Goal: Task Accomplishment & Management: Manage account settings

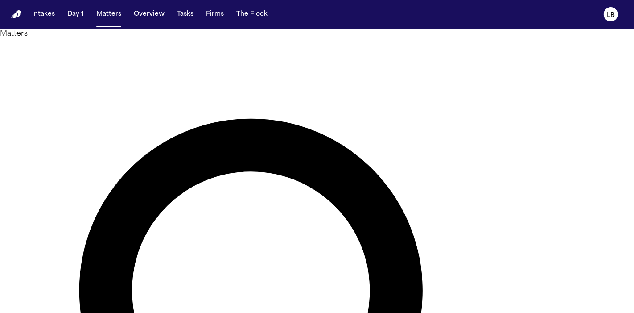
click at [194, 18] on button "Tasks" at bounding box center [186, 14] width 24 height 16
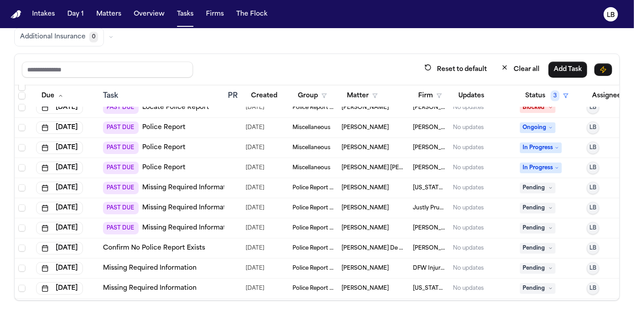
scroll to position [1074, 0]
click at [437, 90] on button "Firm" at bounding box center [430, 96] width 34 height 16
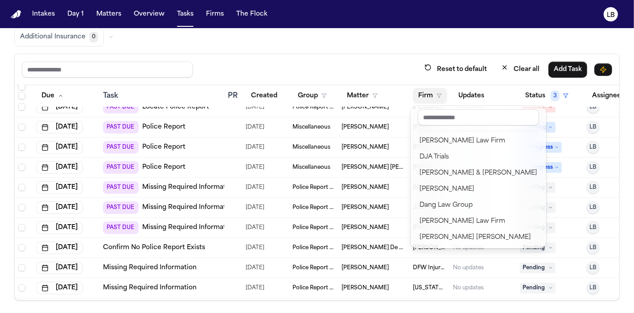
scroll to position [1396, 0]
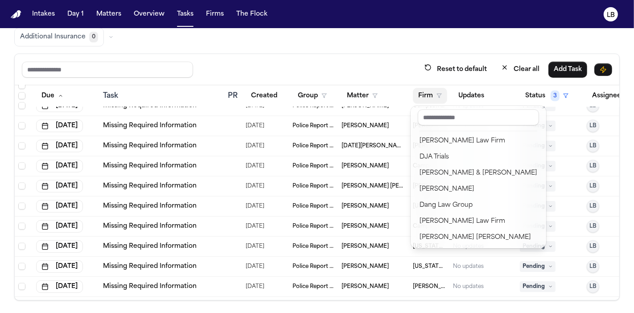
click at [393, 59] on div "Reset to default Clear all Add Task Due Task PR Created Group Matter Firm Updat…" at bounding box center [317, 177] width 606 height 247
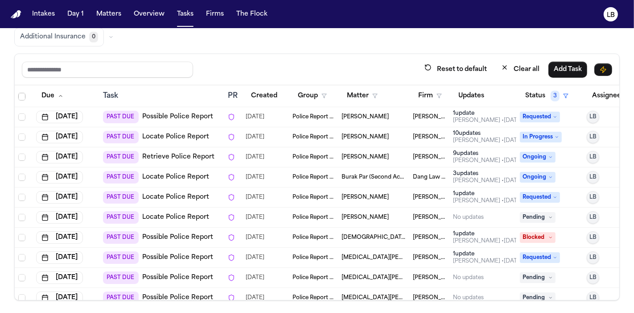
scroll to position [0, 0]
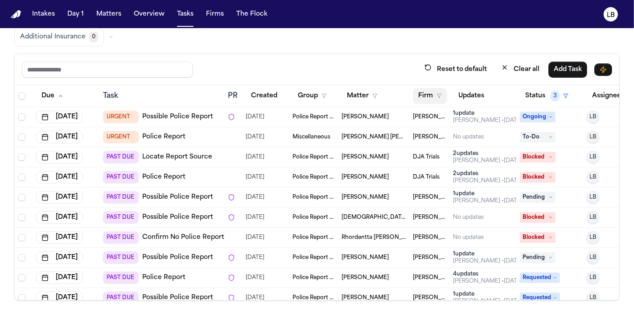
click at [424, 92] on button "Firm" at bounding box center [430, 96] width 34 height 16
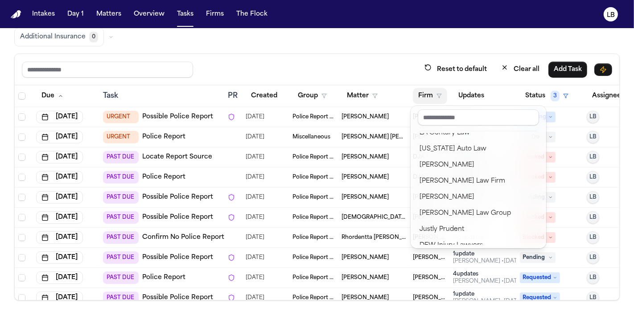
scroll to position [116, 0]
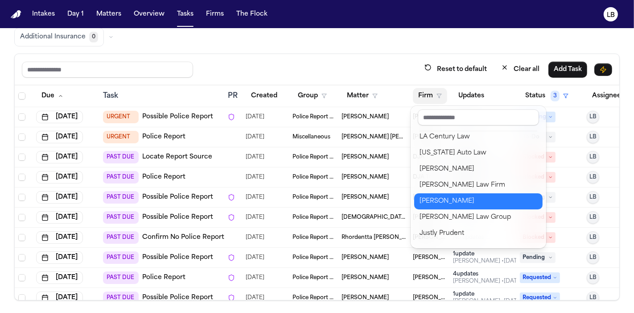
click at [457, 203] on div "[PERSON_NAME]" at bounding box center [479, 201] width 118 height 11
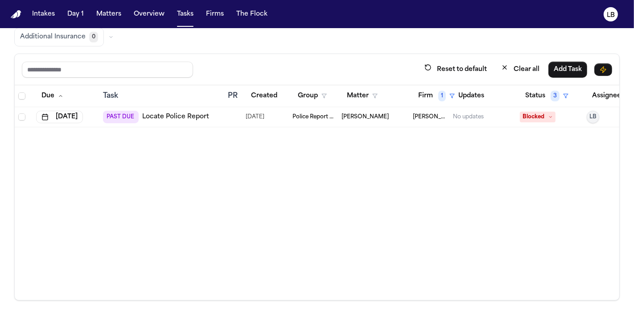
click at [293, 117] on span "Police Report & Investigation" at bounding box center [314, 116] width 42 height 7
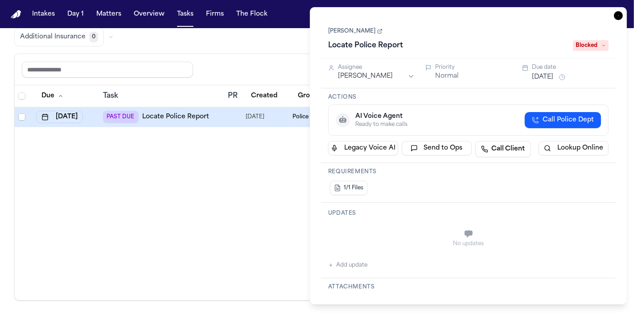
click at [336, 35] on div "Michael Rincon Locate Police Report Blocked" at bounding box center [468, 38] width 281 height 27
click at [350, 30] on link "[PERSON_NAME]" at bounding box center [355, 31] width 54 height 7
click at [122, 57] on div "Reset to default Clear all Add Task" at bounding box center [317, 69] width 605 height 31
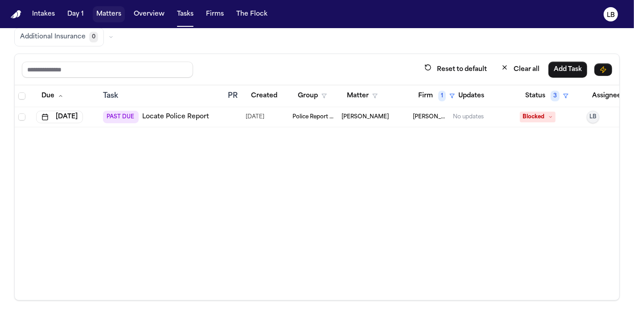
click at [99, 13] on button "Matters" at bounding box center [109, 14] width 32 height 16
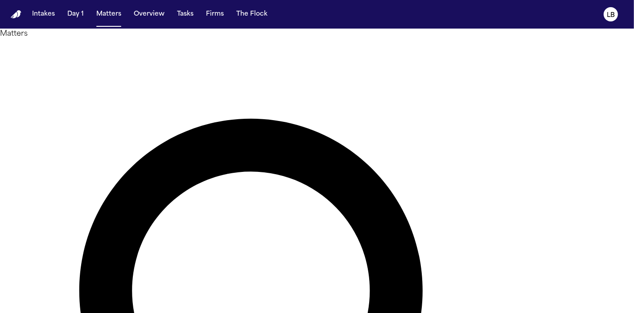
type input "******"
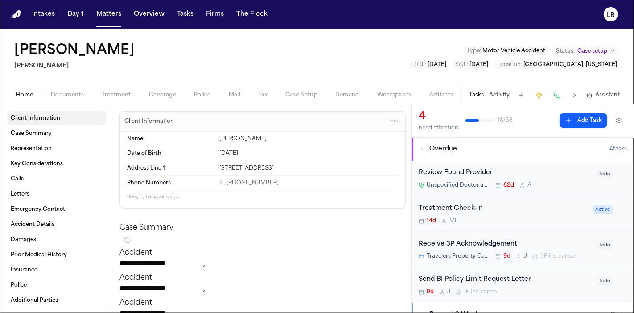
click at [50, 116] on span "Client Information" at bounding box center [36, 118] width 50 height 7
click at [37, 116] on span "Client Information" at bounding box center [36, 118] width 50 height 7
click at [79, 99] on button "Documents" at bounding box center [67, 95] width 51 height 11
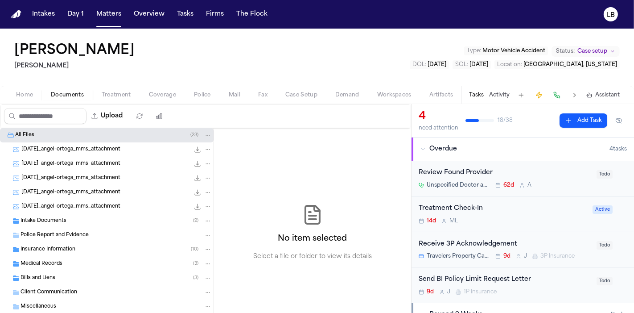
click at [90, 223] on div "Intake Documents ( 2 )" at bounding box center [116, 221] width 191 height 8
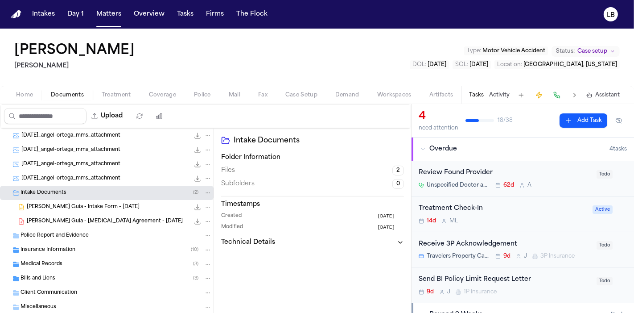
scroll to position [29, 0]
drag, startPoint x: 85, startPoint y: 220, endPoint x: 87, endPoint y: 215, distance: 5.1
click at [87, 216] on span "[PERSON_NAME] Guia - [MEDICAL_DATA] Agreement - [DATE]" at bounding box center [105, 220] width 156 height 8
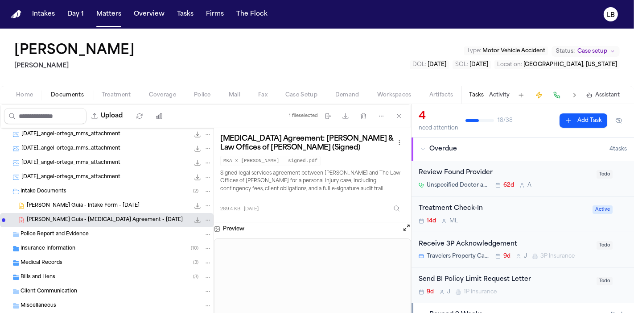
click at [79, 202] on span "[PERSON_NAME] Guia - Intake Form - [DATE]" at bounding box center [83, 206] width 113 height 8
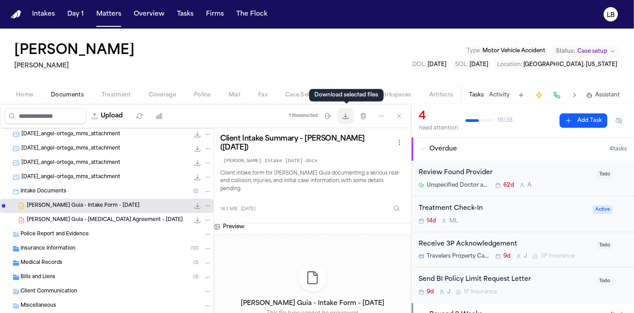
click at [348, 112] on icon "button" at bounding box center [345, 115] width 7 height 7
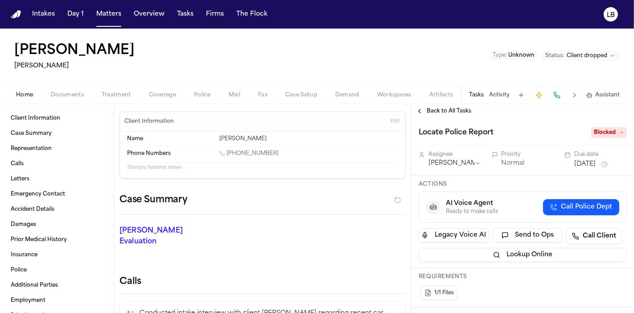
click at [504, 95] on button "Activity" at bounding box center [499, 94] width 21 height 7
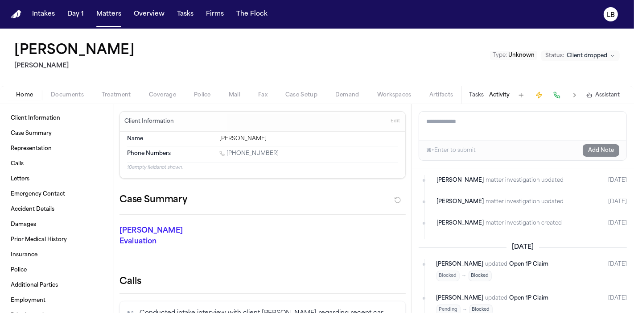
scroll to position [112, 0]
drag, startPoint x: 110, startPoint y: 13, endPoint x: 190, endPoint y: 19, distance: 80.1
click at [110, 13] on button "Matters" at bounding box center [109, 14] width 32 height 16
click at [190, 19] on button "Tasks" at bounding box center [186, 14] width 24 height 16
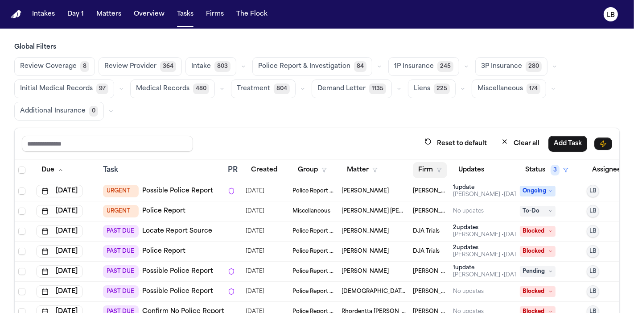
click at [434, 164] on button "Firm" at bounding box center [430, 170] width 34 height 16
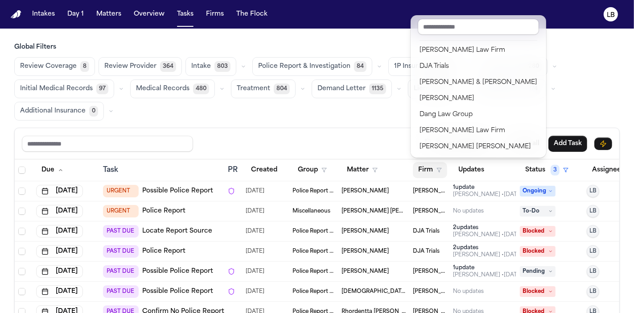
click at [109, 16] on div "Intakes Day 1 Matters Overview Tasks Firms The Flock LB Global Filters Review C…" at bounding box center [317, 156] width 634 height 313
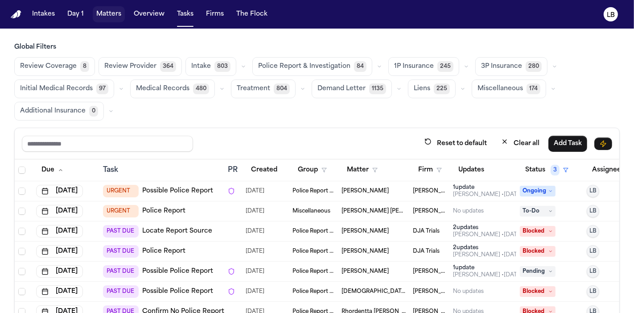
click at [109, 16] on button "Matters" at bounding box center [109, 14] width 32 height 16
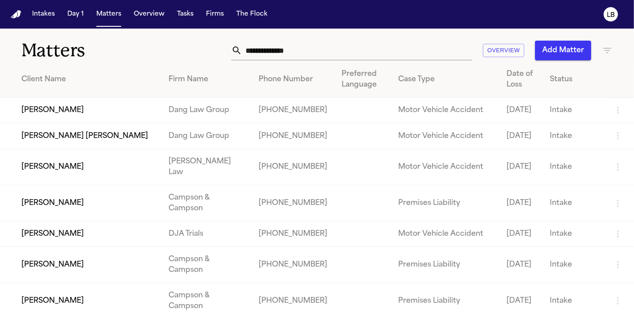
click at [215, 83] on div "Firm Name" at bounding box center [207, 79] width 76 height 11
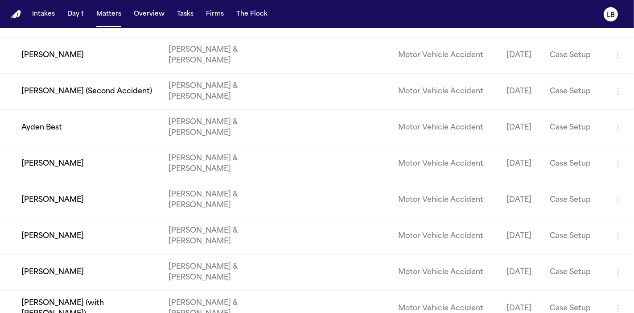
scroll to position [5779, 0]
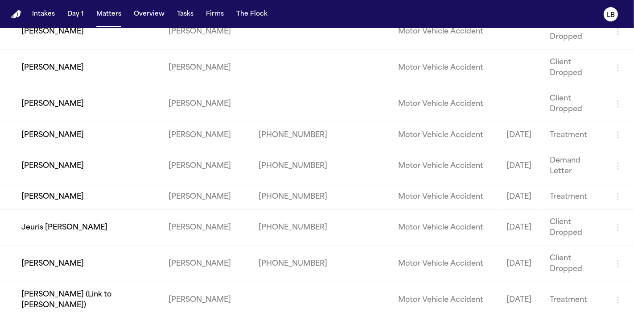
scroll to position [40440, 0]
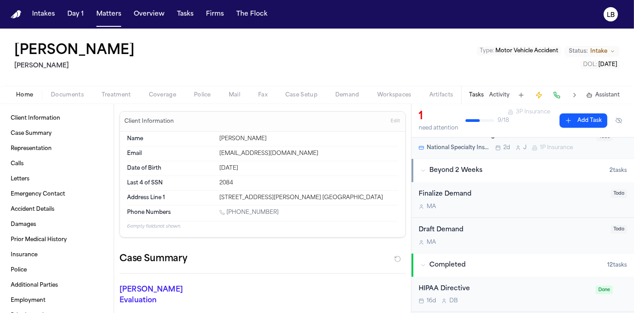
scroll to position [168, 0]
click at [498, 94] on button "Activity" at bounding box center [499, 94] width 21 height 7
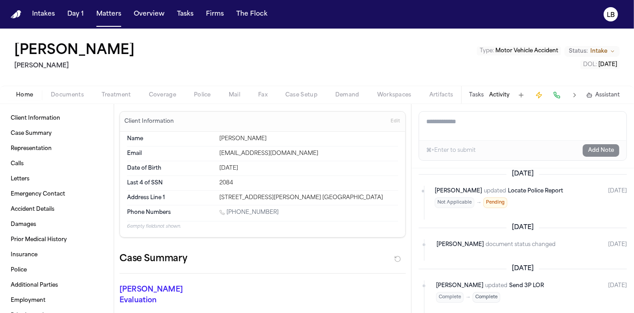
scroll to position [483, 0]
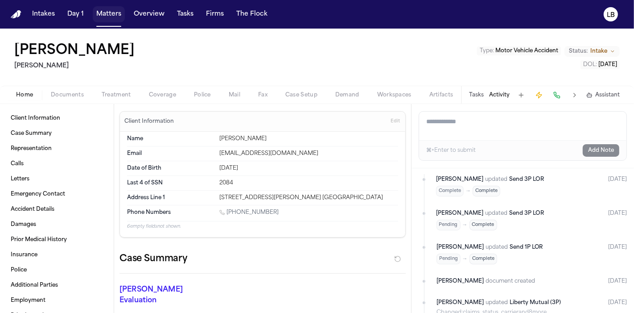
click at [107, 18] on button "Matters" at bounding box center [109, 14] width 32 height 16
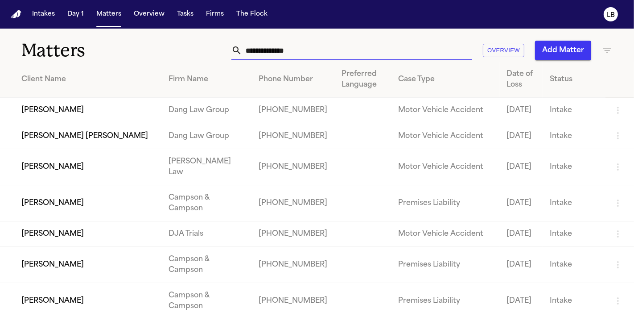
click at [265, 56] on input "text" at bounding box center [357, 51] width 230 height 20
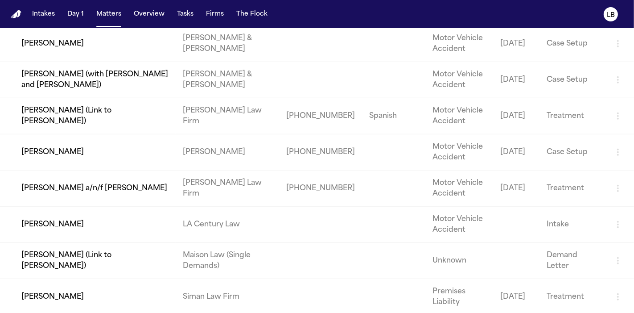
scroll to position [651, 0]
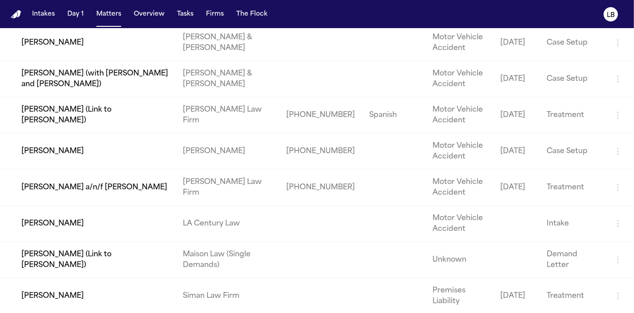
type input "*****"
click at [87, 146] on td "[PERSON_NAME]" at bounding box center [88, 151] width 176 height 36
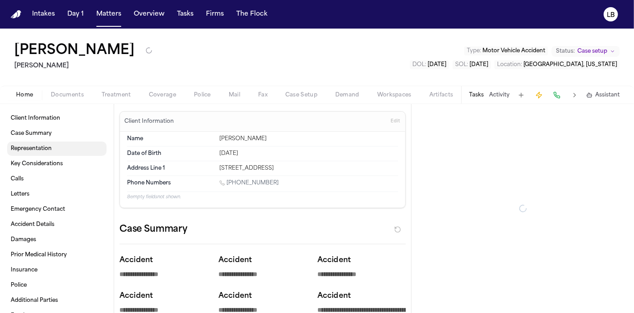
type textarea "*"
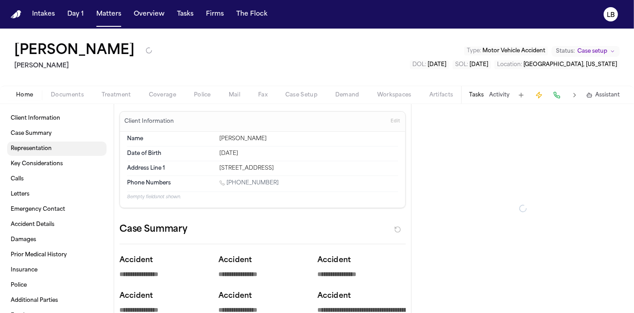
type textarea "*"
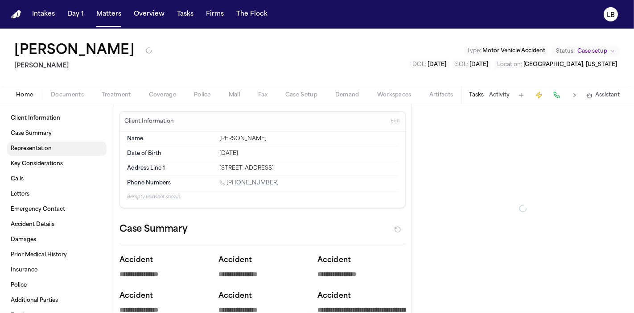
type textarea "*"
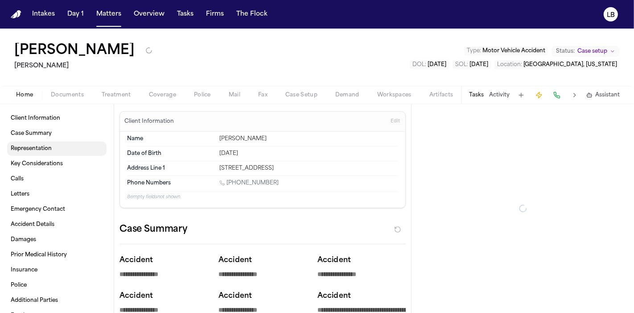
type textarea "*"
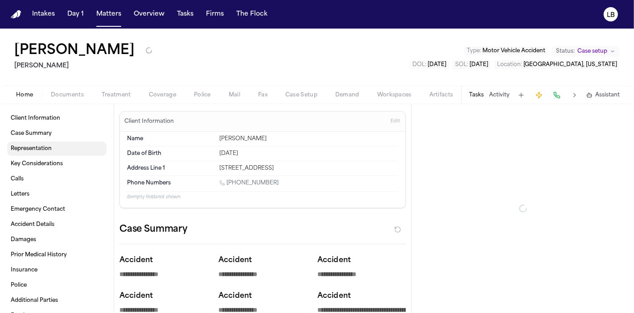
type textarea "*"
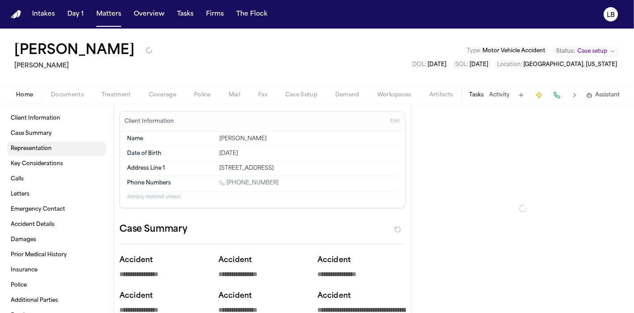
type textarea "*"
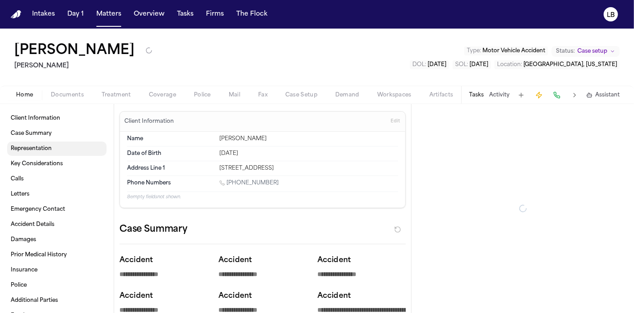
type textarea "*"
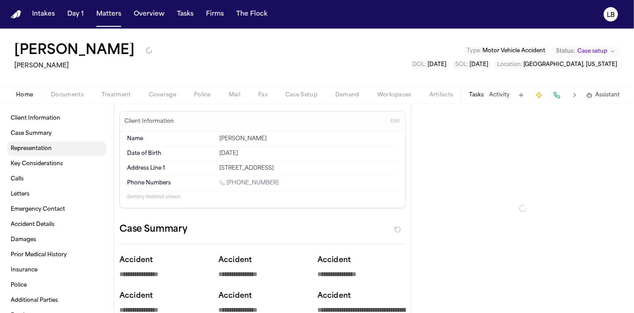
type textarea "*"
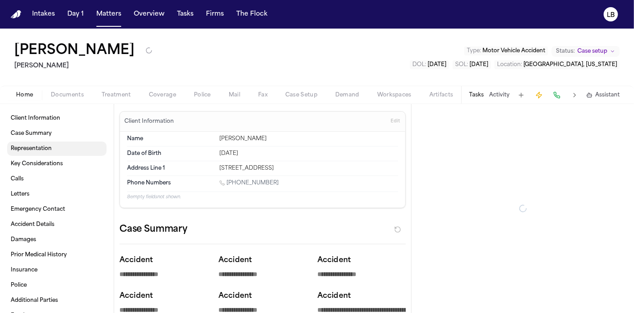
type textarea "*"
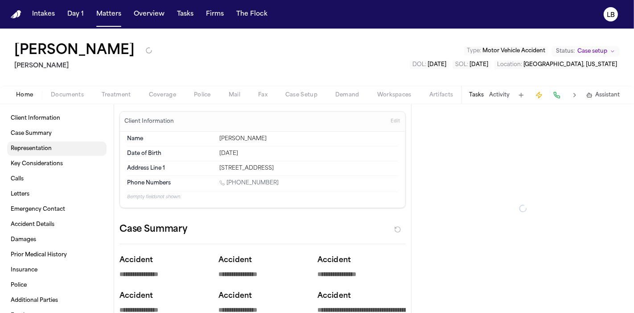
type textarea "*"
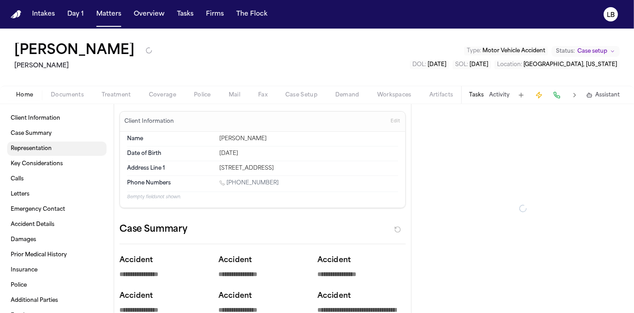
type textarea "*"
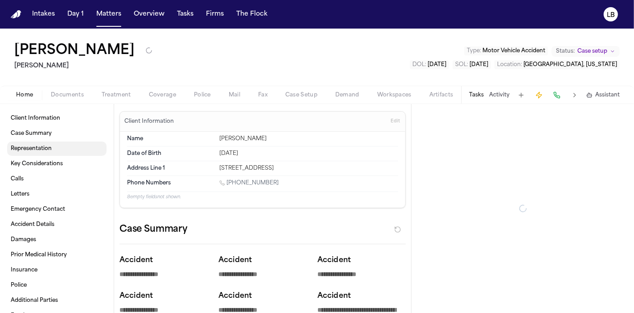
type textarea "*"
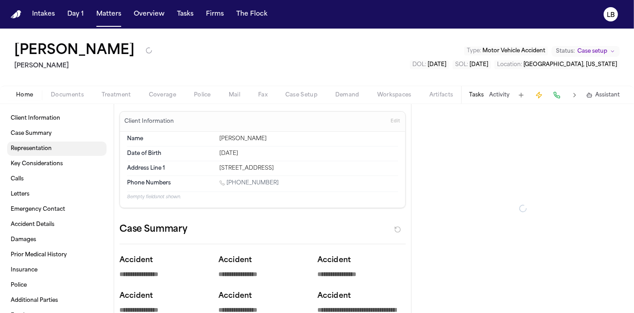
type textarea "*"
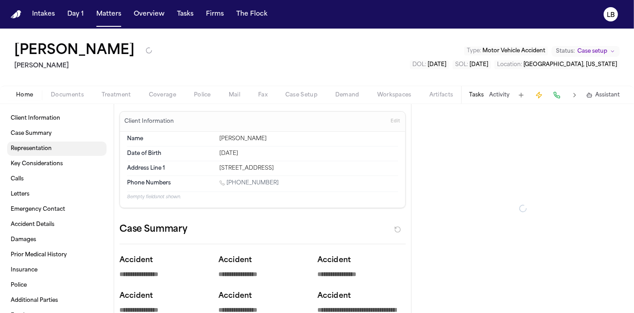
type textarea "*"
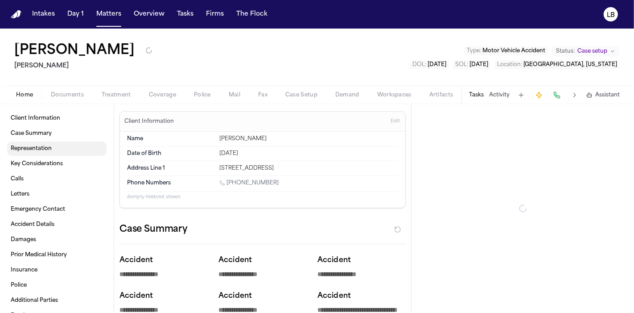
type textarea "*"
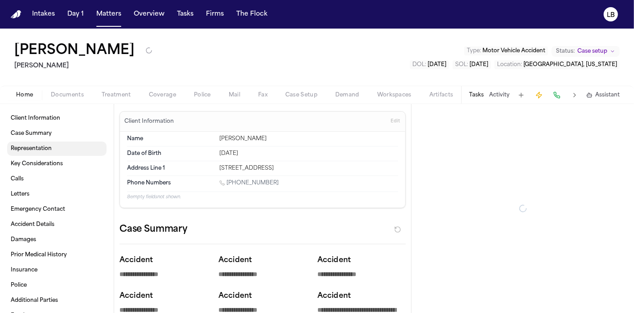
type textarea "*"
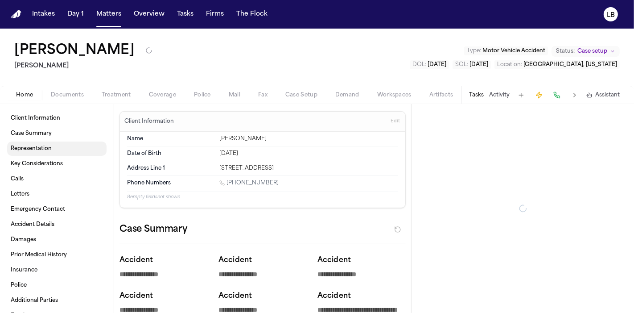
type textarea "*"
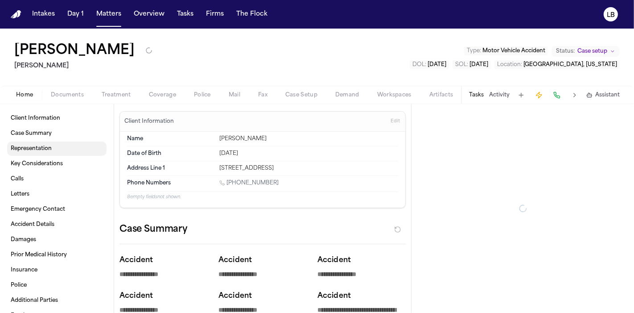
type textarea "*"
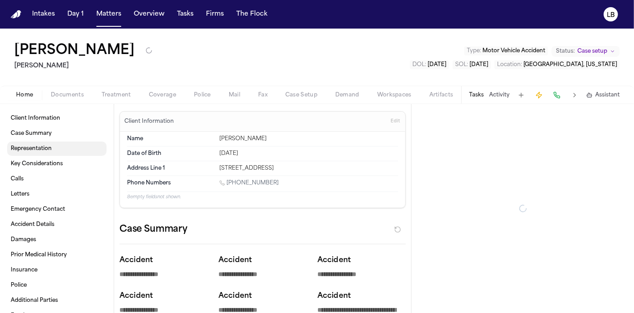
type textarea "*"
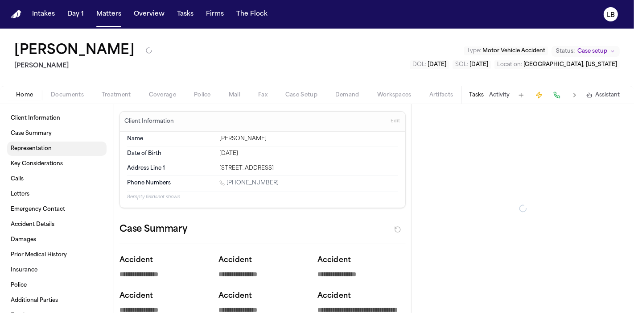
type textarea "*"
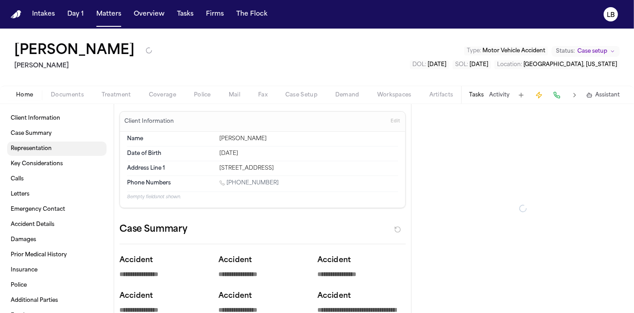
type textarea "*"
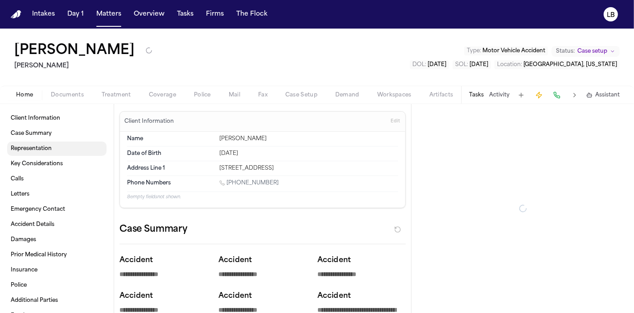
type textarea "*"
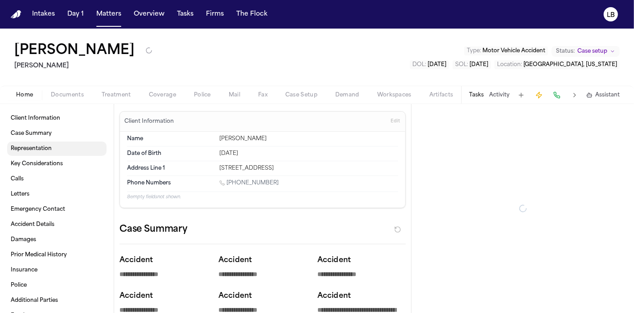
type textarea "*"
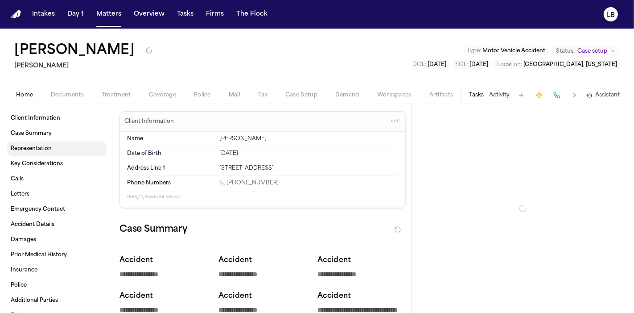
type textarea "*"
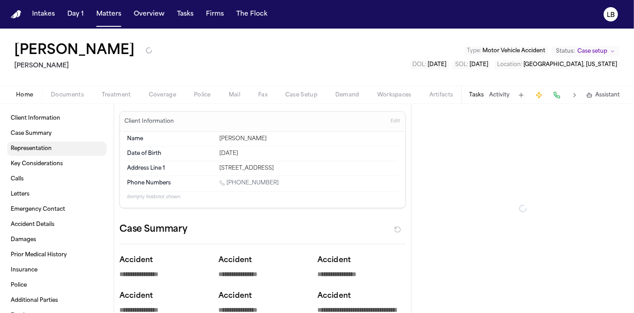
type textarea "*"
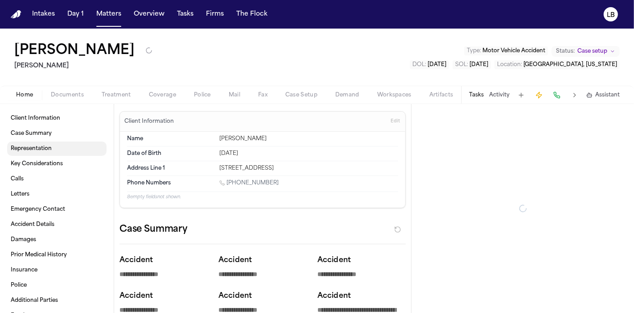
type textarea "*"
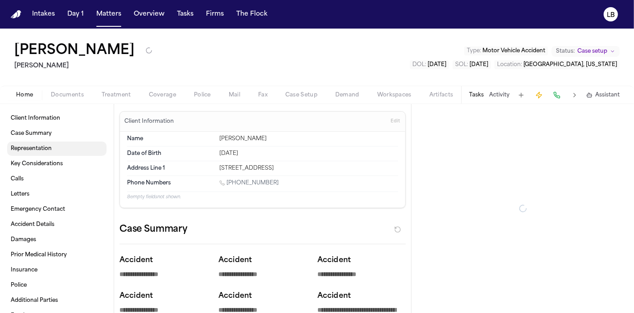
type textarea "*"
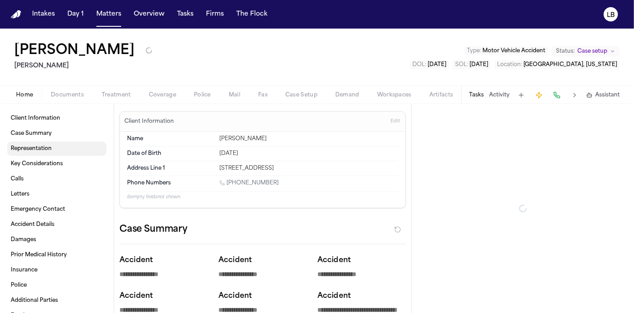
type textarea "*"
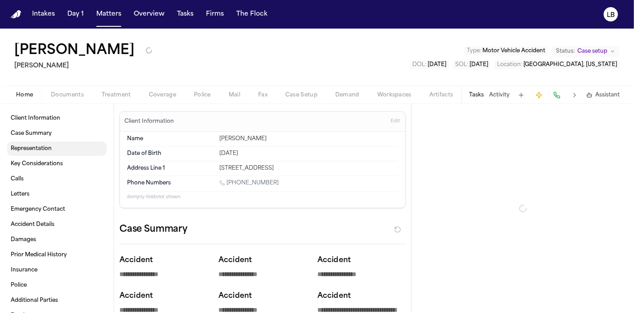
type textarea "*"
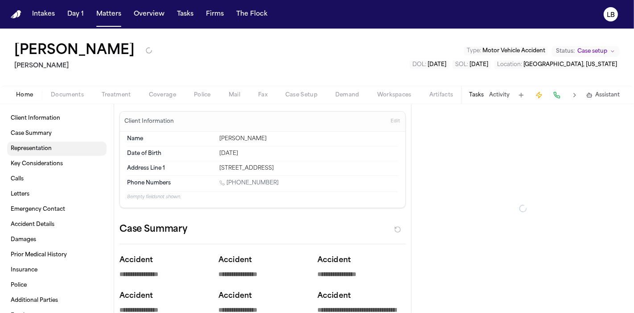
type textarea "*"
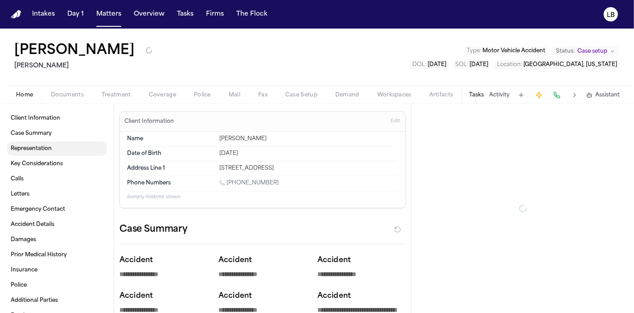
type textarea "*"
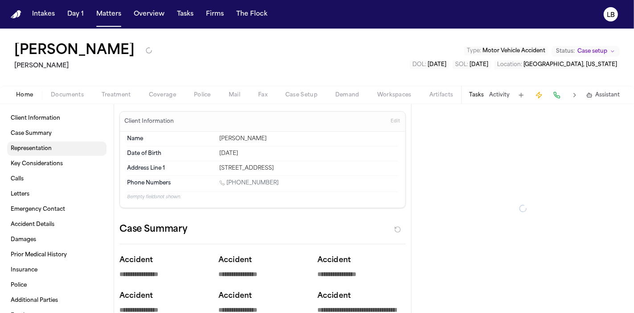
type textarea "*"
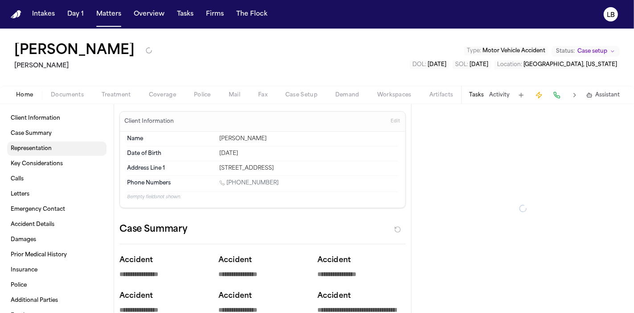
type textarea "*"
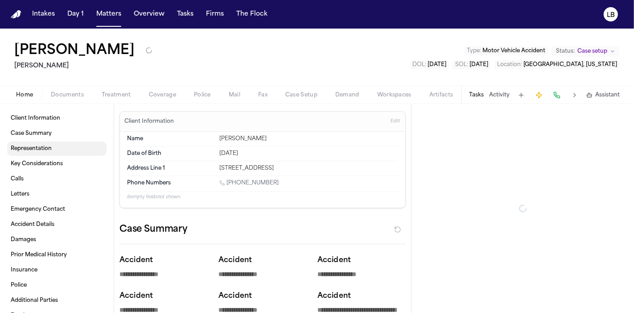
type textarea "*"
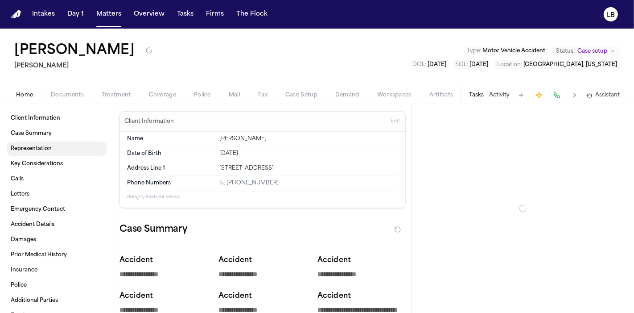
type textarea "*"
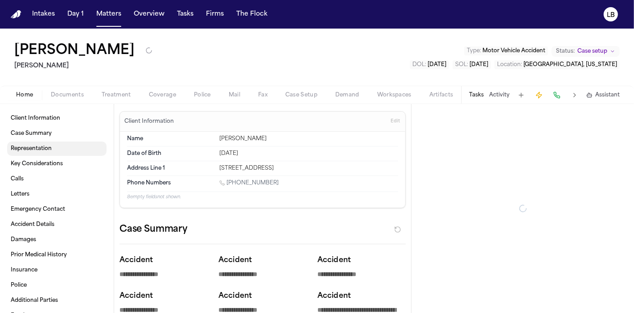
type textarea "*"
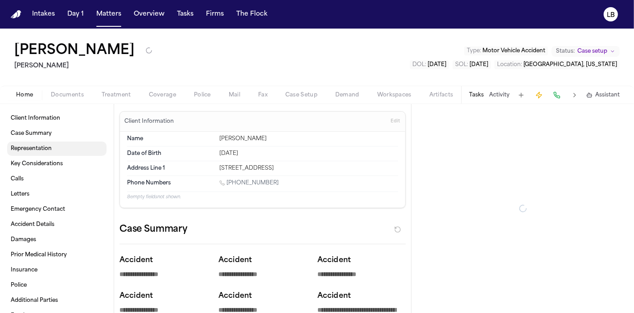
type textarea "*"
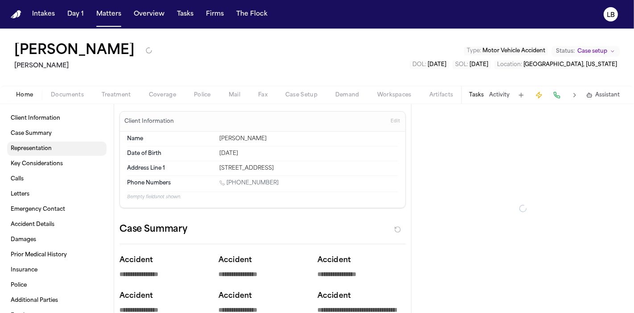
type textarea "*"
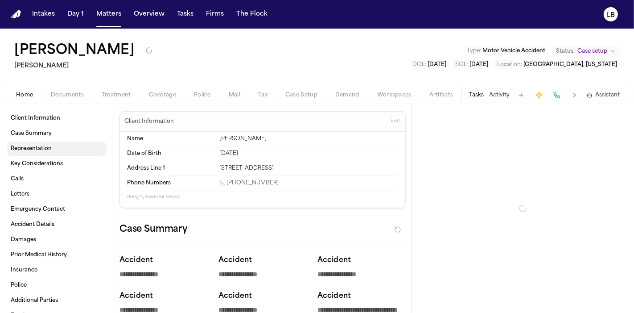
type textarea "*"
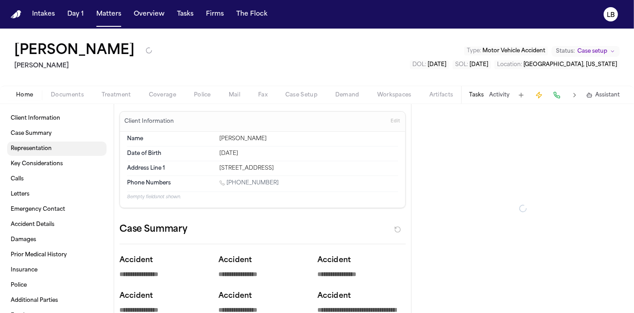
type textarea "*"
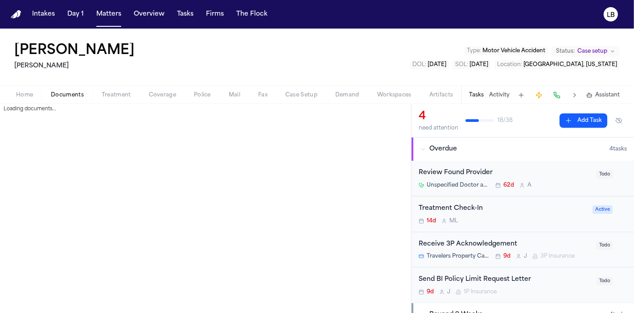
click at [84, 90] on button "Documents" at bounding box center [67, 95] width 51 height 11
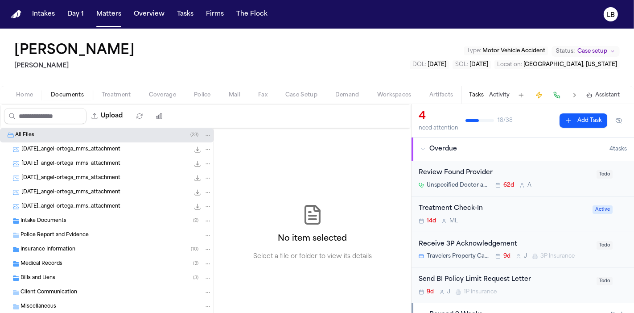
click at [496, 92] on button "Activity" at bounding box center [499, 94] width 21 height 7
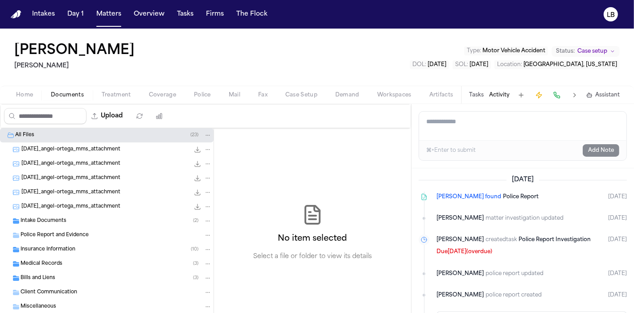
click at [101, 237] on div "Police Report and Evidence" at bounding box center [116, 235] width 191 height 8
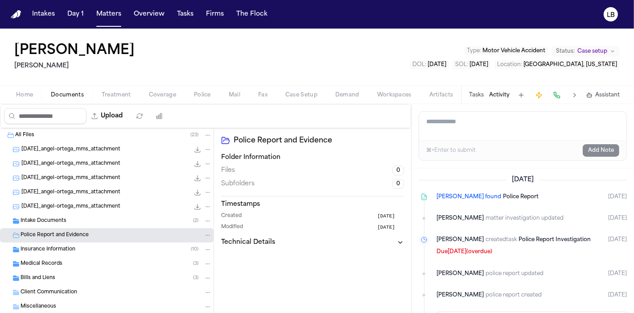
click at [71, 220] on div "Intake Documents ( 2 )" at bounding box center [116, 221] width 191 height 8
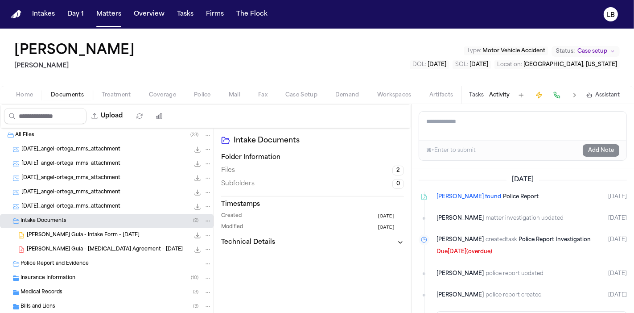
click at [90, 235] on span "[PERSON_NAME] Guia - Intake Form - [DATE]" at bounding box center [83, 235] width 113 height 8
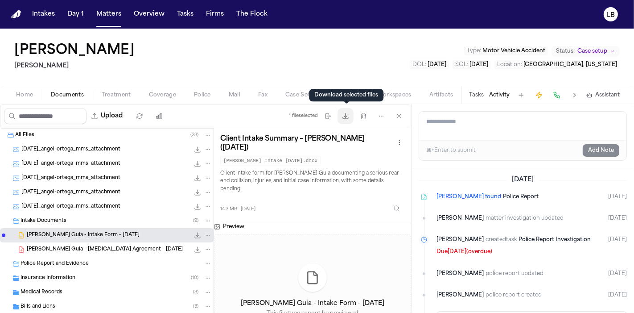
click at [346, 120] on button "Download files" at bounding box center [346, 116] width 16 height 16
click at [77, 264] on span "Police Report and Evidence" at bounding box center [55, 264] width 68 height 8
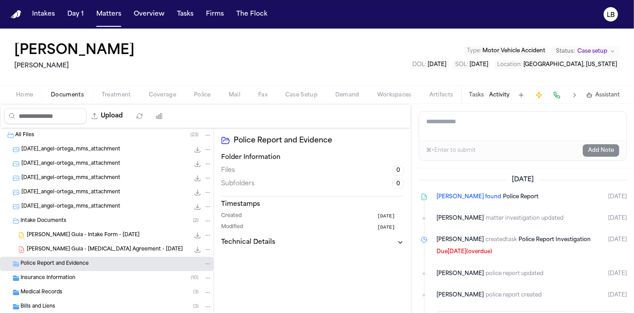
click at [107, 232] on span "[PERSON_NAME] Guia - Intake Form - [DATE]" at bounding box center [83, 235] width 113 height 8
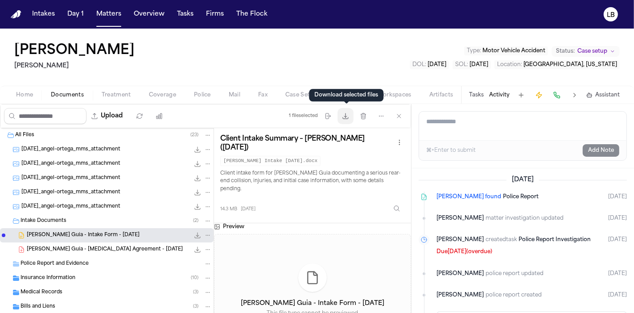
click at [345, 120] on button "Download files" at bounding box center [346, 116] width 16 height 16
click at [181, 11] on button "Tasks" at bounding box center [186, 14] width 24 height 16
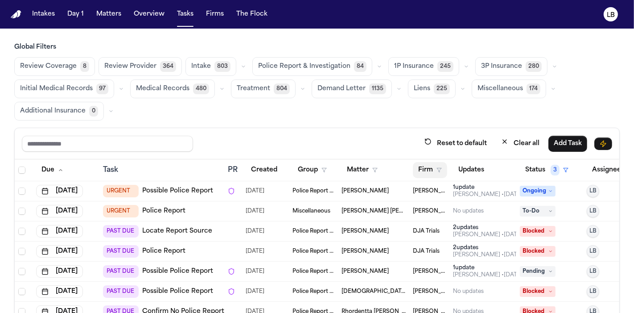
click at [431, 172] on button "Firm" at bounding box center [430, 170] width 34 height 16
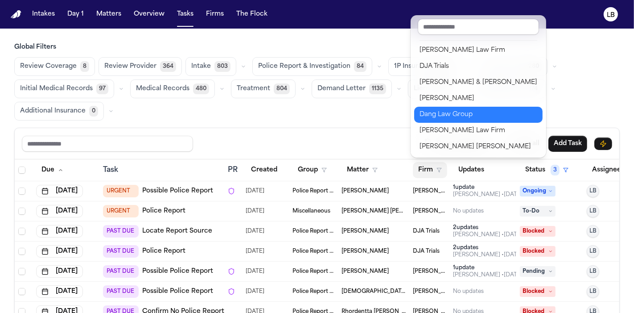
scroll to position [177, 0]
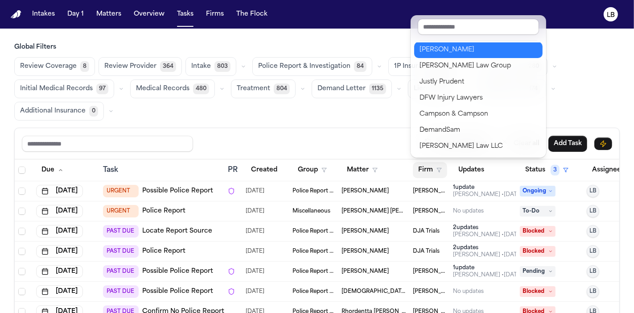
click at [461, 53] on div "[PERSON_NAME]" at bounding box center [479, 50] width 118 height 11
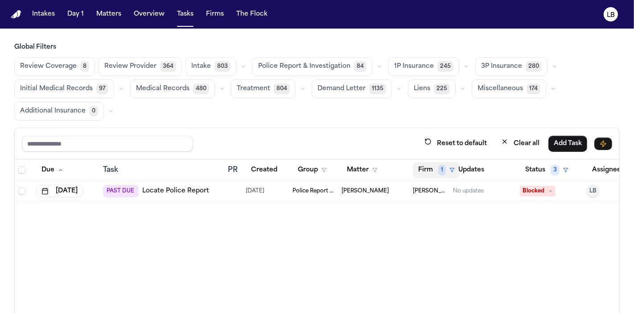
click at [434, 174] on button "Firm 1" at bounding box center [436, 170] width 47 height 16
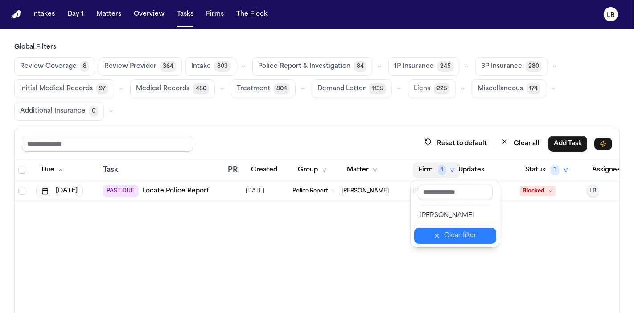
click at [457, 230] on div "Clear filter" at bounding box center [460, 235] width 33 height 11
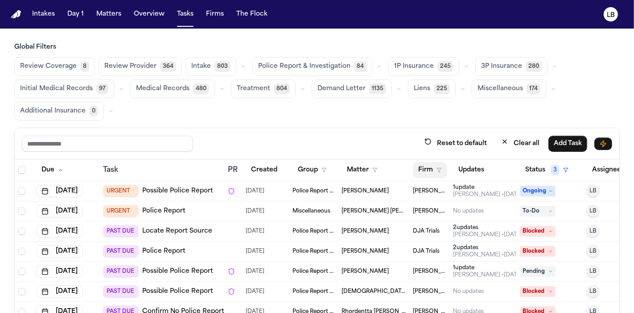
click at [431, 170] on button "Firm" at bounding box center [430, 170] width 34 height 16
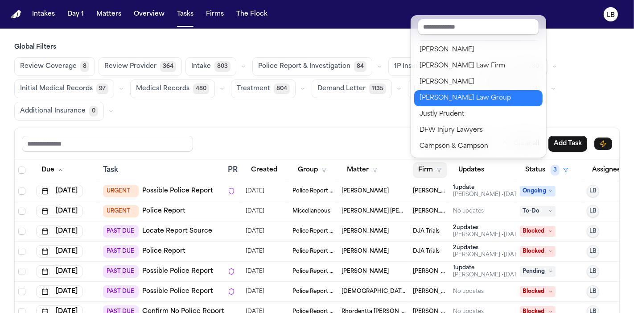
scroll to position [145, 0]
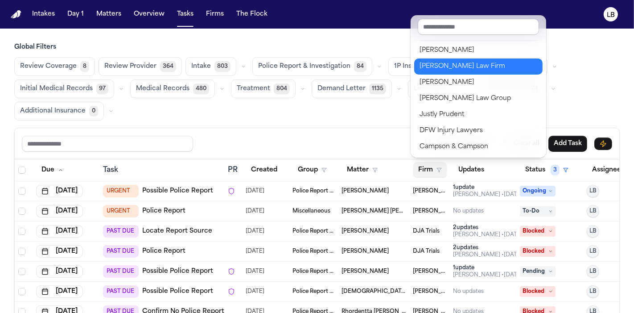
click at [426, 62] on div "[PERSON_NAME] Law Firm" at bounding box center [479, 66] width 118 height 11
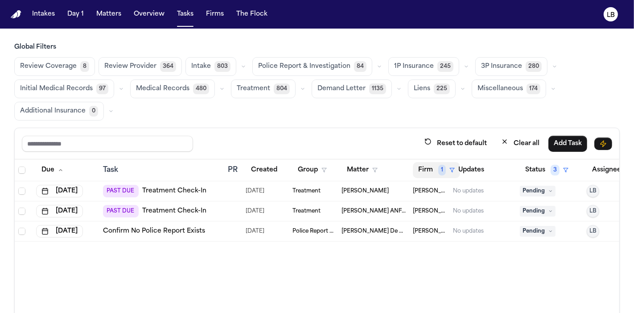
click at [436, 168] on button "Firm 1" at bounding box center [436, 170] width 47 height 16
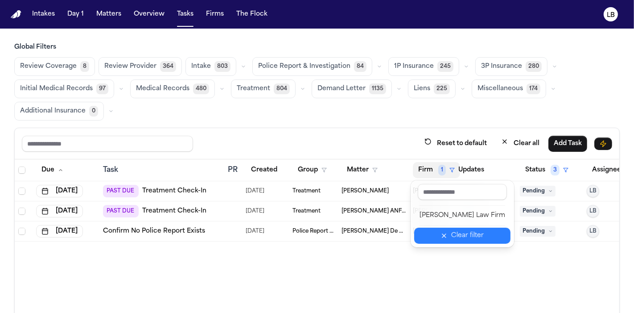
drag, startPoint x: 447, startPoint y: 231, endPoint x: 478, endPoint y: 240, distance: 32.5
click at [478, 240] on div "Clear filter" at bounding box center [467, 235] width 33 height 11
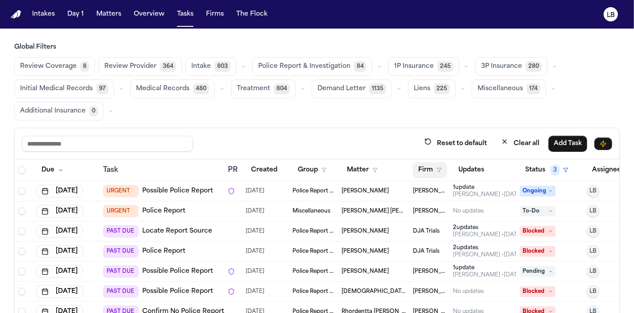
click at [438, 167] on icon "button" at bounding box center [439, 169] width 5 height 5
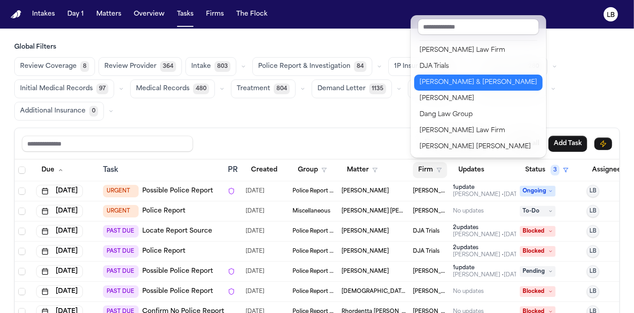
click at [442, 82] on div "[PERSON_NAME] & [PERSON_NAME]" at bounding box center [479, 82] width 118 height 11
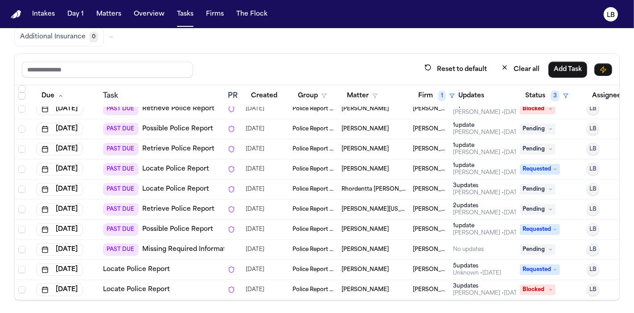
scroll to position [0, 0]
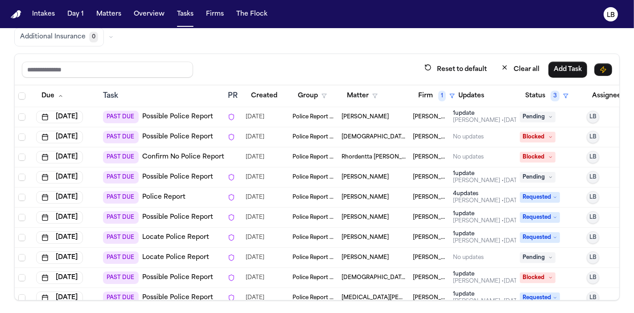
click at [527, 117] on span "Pending" at bounding box center [538, 117] width 36 height 11
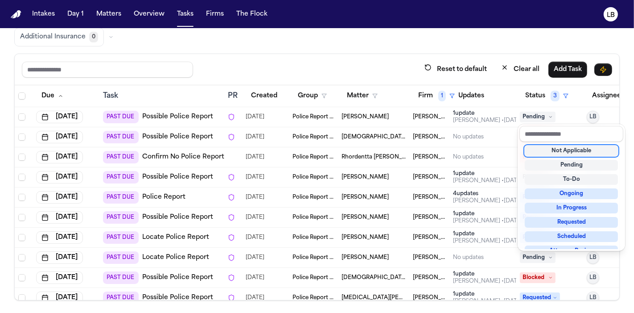
click at [552, 149] on div "Not Applicable" at bounding box center [571, 150] width 93 height 11
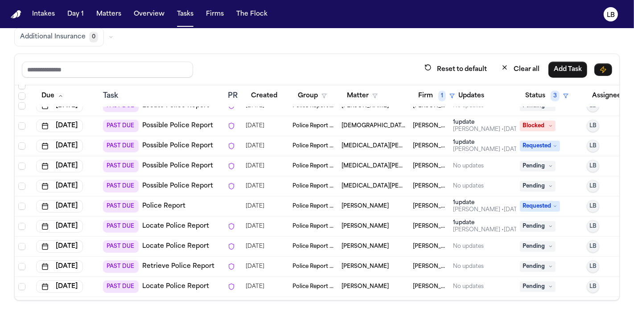
scroll to position [132, 0]
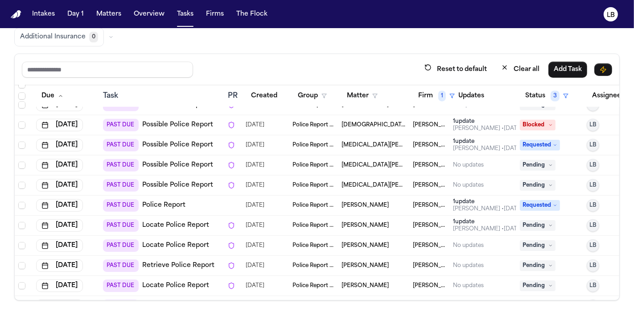
click at [533, 121] on span "Blocked" at bounding box center [538, 125] width 36 height 11
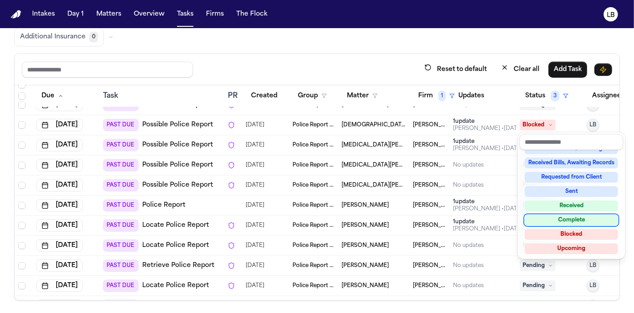
click at [567, 222] on div "Complete" at bounding box center [571, 220] width 93 height 11
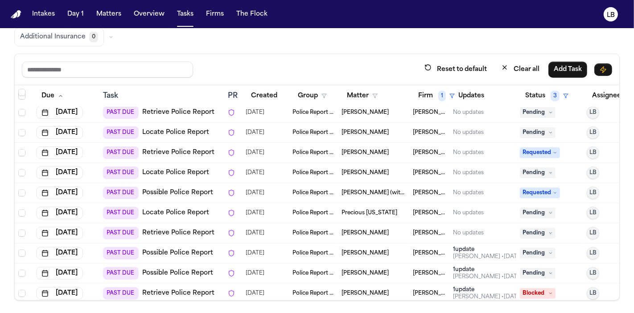
scroll to position [265, 0]
click at [544, 113] on span "Pending" at bounding box center [538, 112] width 36 height 11
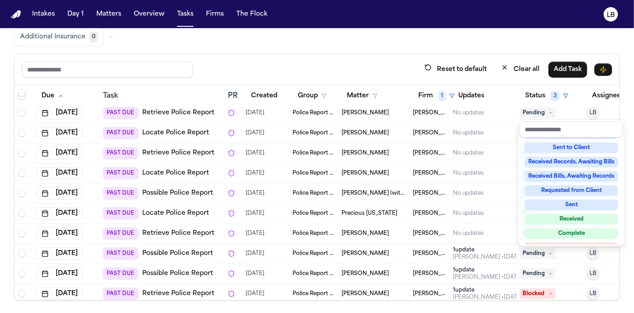
scroll to position [114, 0]
click at [595, 225] on div "Not Applicable Pending To-Do Ongoing In Progress Requested Scheduled Attorney R…" at bounding box center [572, 190] width 104 height 107
click at [583, 229] on div "Complete" at bounding box center [571, 232] width 93 height 11
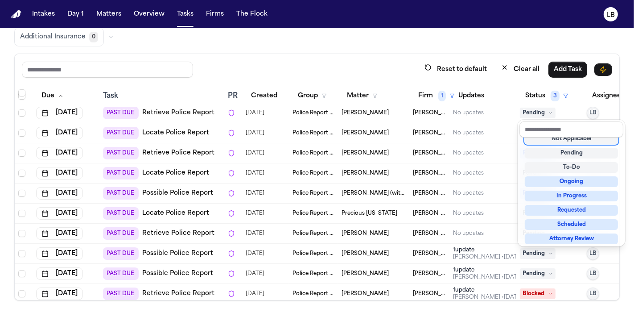
scroll to position [4, 0]
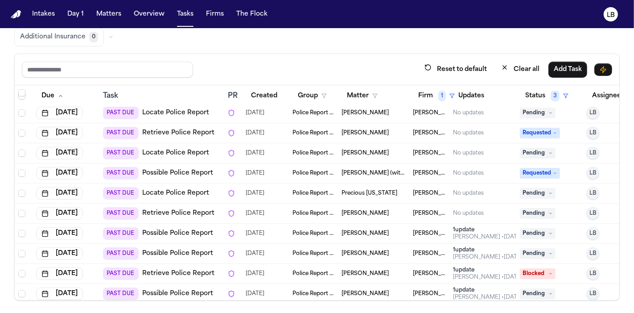
drag, startPoint x: 396, startPoint y: 112, endPoint x: 360, endPoint y: 113, distance: 36.2
click at [360, 113] on div "[PERSON_NAME]" at bounding box center [374, 112] width 64 height 7
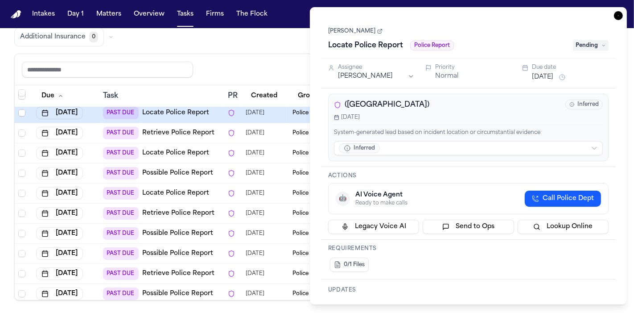
click at [616, 18] on icon "button" at bounding box center [618, 15] width 9 height 9
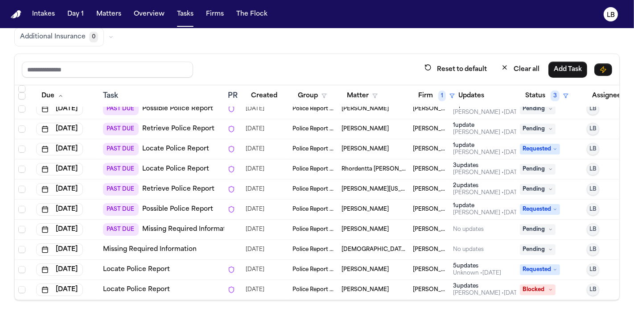
scroll to position [456, 0]
click at [0, 162] on div "Global Filters Review Coverage 8 Review Provider 364 Intake 803 Police Report &…" at bounding box center [317, 134] width 634 height 331
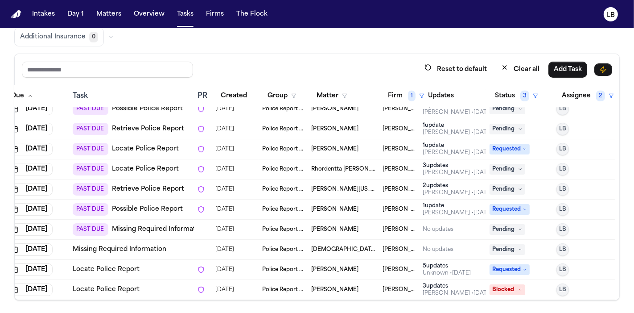
scroll to position [456, 44]
click at [503, 204] on span "Requested" at bounding box center [510, 209] width 40 height 11
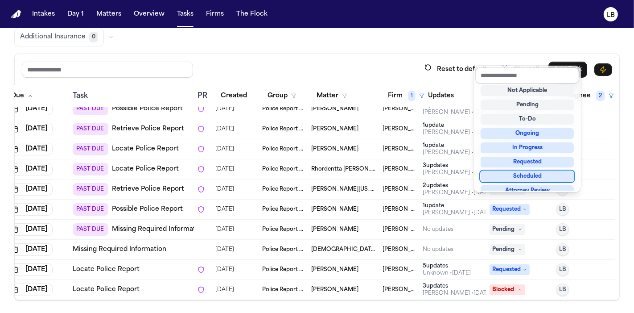
scroll to position [139, 0]
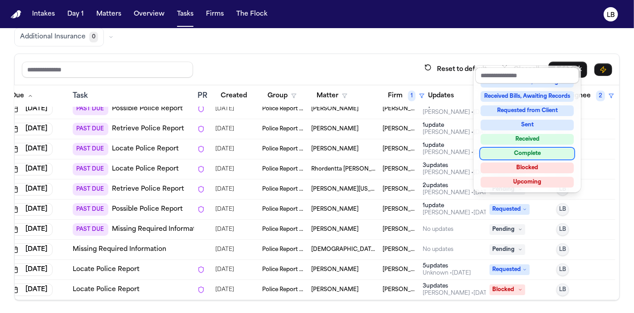
click at [528, 151] on div "Complete" at bounding box center [527, 153] width 93 height 11
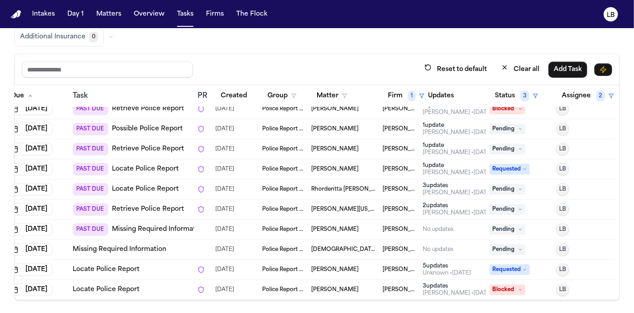
scroll to position [436, 44]
click at [509, 244] on span "Pending" at bounding box center [508, 249] width 36 height 11
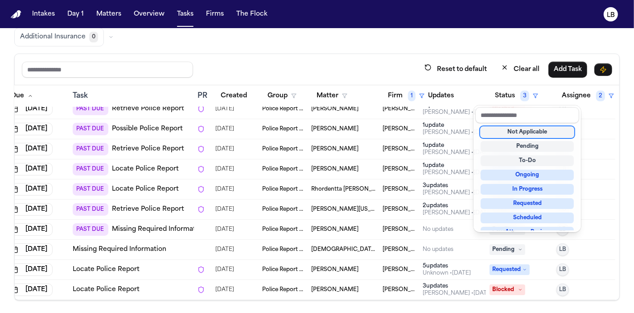
click at [529, 135] on div "Not Applicable" at bounding box center [527, 132] width 93 height 11
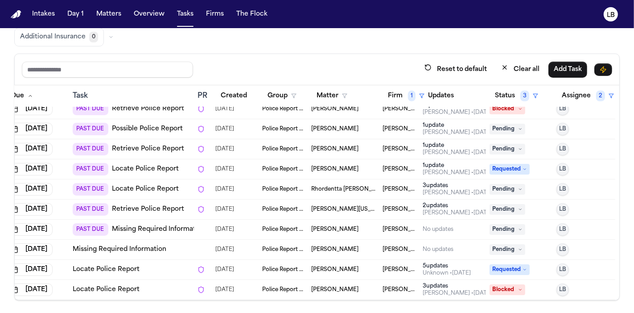
click at [329, 226] on span "[PERSON_NAME]" at bounding box center [334, 229] width 47 height 7
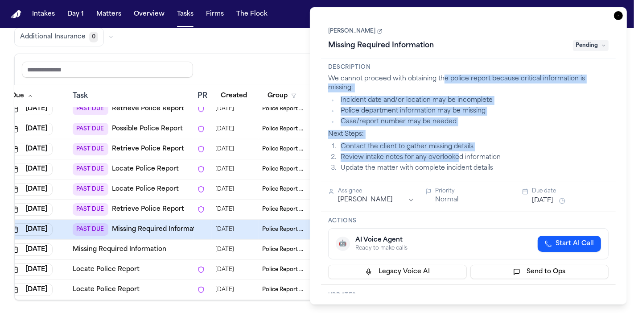
drag, startPoint x: 456, startPoint y: 155, endPoint x: 442, endPoint y: 73, distance: 83.3
click at [442, 73] on div "Description We cannot proceed with obtaining the police report because critical…" at bounding box center [468, 120] width 295 height 124
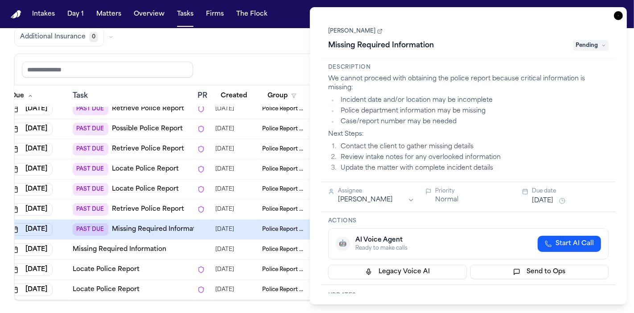
click at [347, 43] on h1 "Missing Required Information" at bounding box center [381, 45] width 113 height 14
click at [345, 30] on link "[PERSON_NAME]" at bounding box center [355, 31] width 54 height 7
click at [615, 15] on icon "button" at bounding box center [618, 15] width 9 height 9
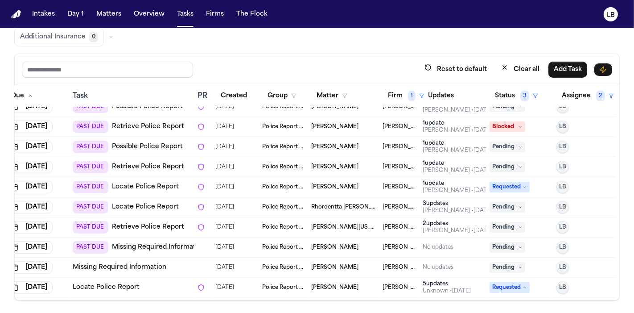
scroll to position [436, 44]
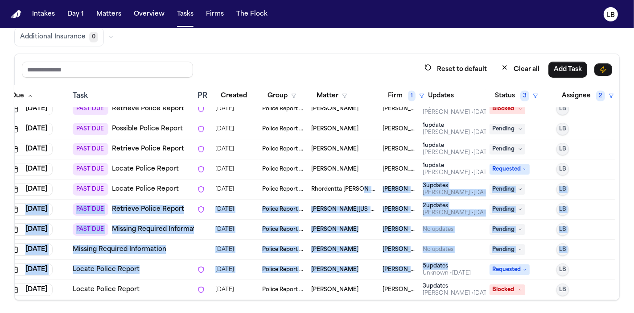
drag, startPoint x: 464, startPoint y: 253, endPoint x: 219, endPoint y: -9, distance: 359.1
click at [219, 0] on html "Intakes Day 1 Matters Overview Tasks Firms The Flock LB Global Filters Review C…" at bounding box center [317, 156] width 634 height 313
